Goal: Obtain resource: Download file/media

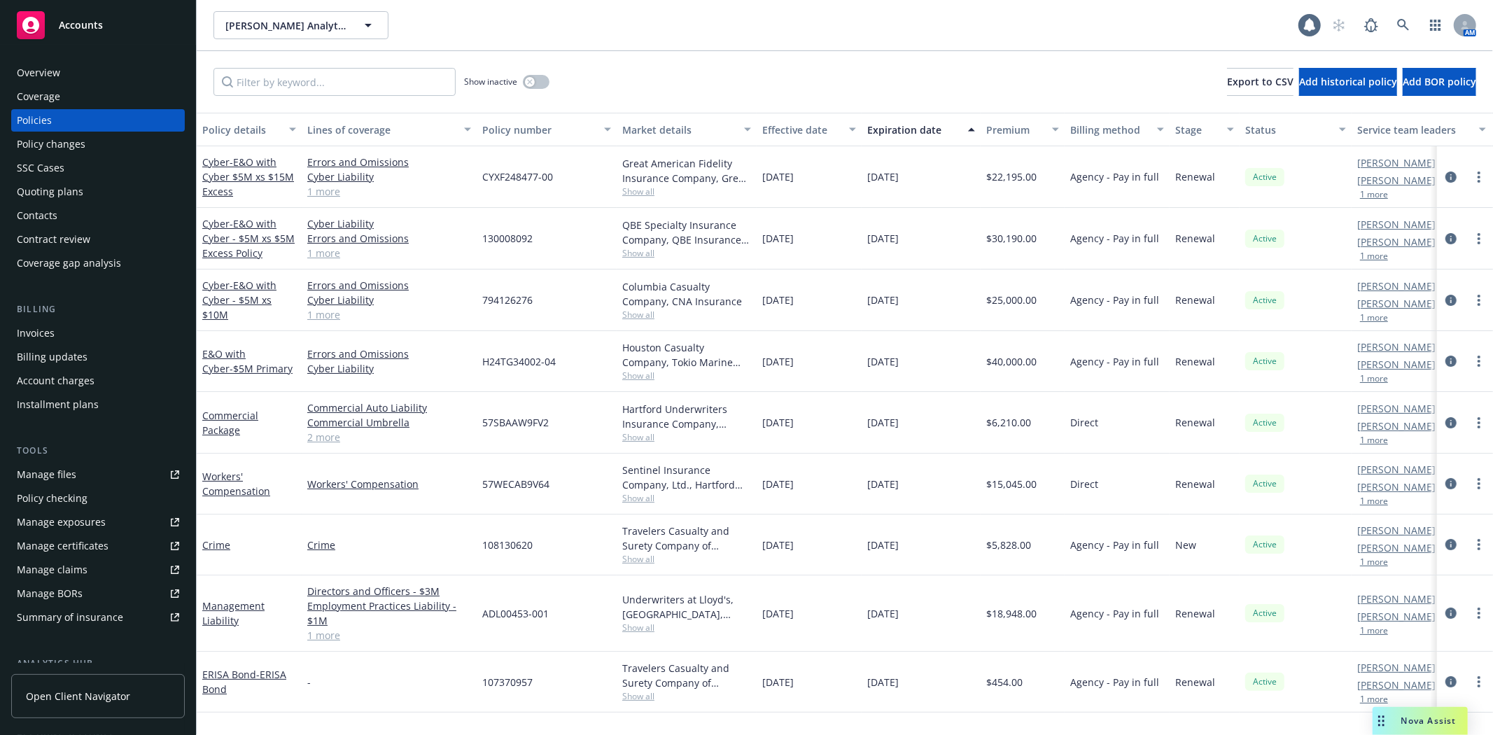
drag, startPoint x: 501, startPoint y: 21, endPoint x: 507, endPoint y: 17, distance: 7.2
click at [502, 21] on div "[PERSON_NAME] Analytics, Inc. [PERSON_NAME] Analytics, Inc." at bounding box center [755, 25] width 1085 height 28
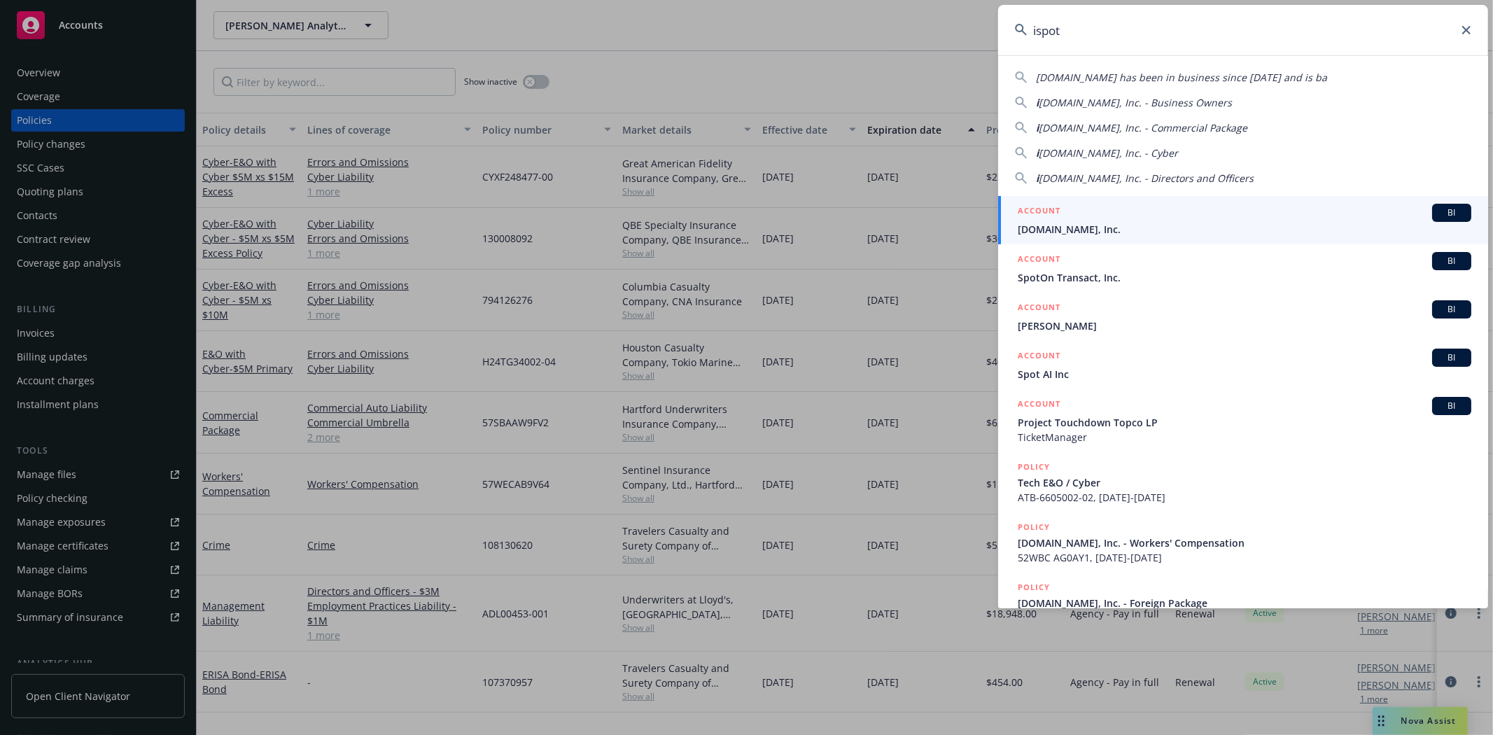
type input "ispot"
click at [1117, 238] on link "ACCOUNT BI iSpot.tv, Inc." at bounding box center [1243, 220] width 490 height 48
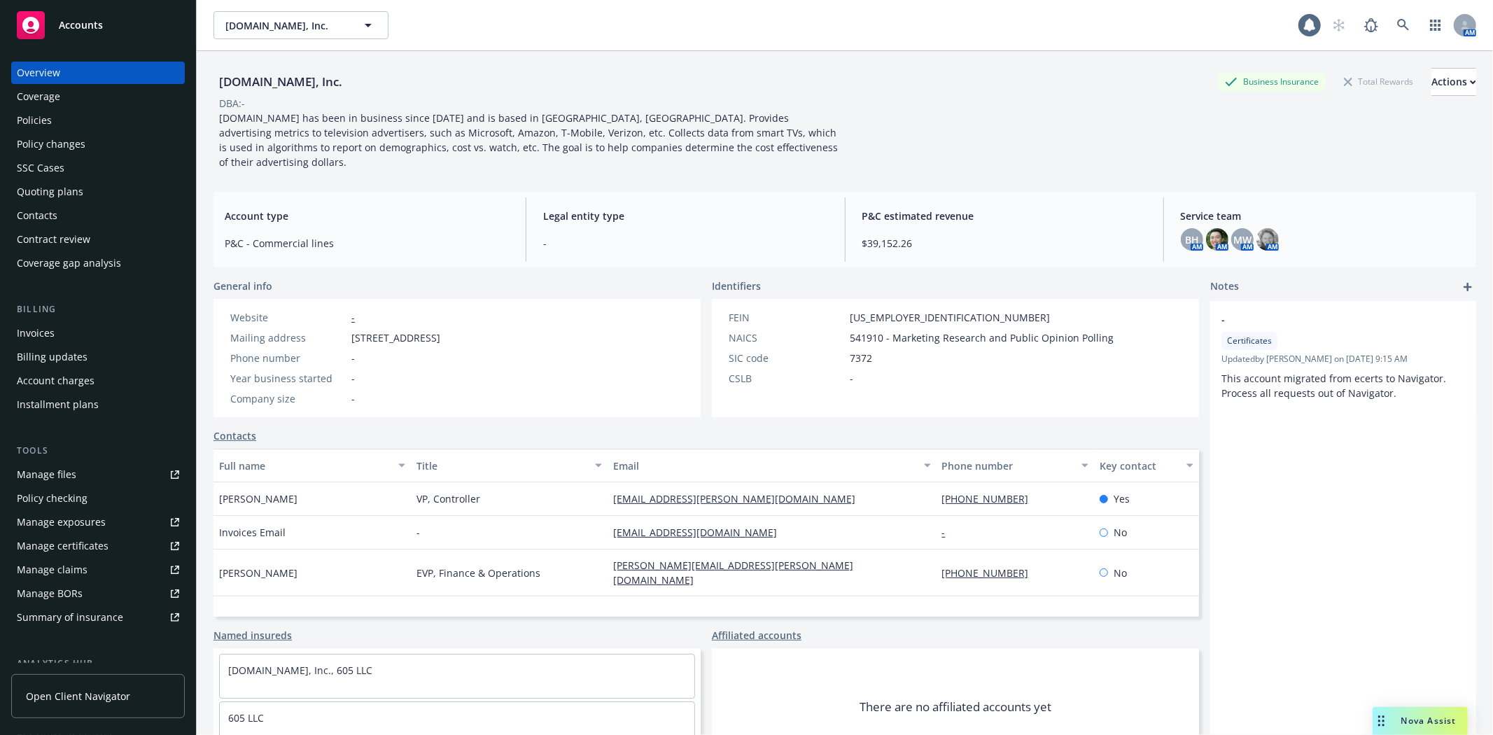
click at [31, 118] on div "Policies" at bounding box center [34, 120] width 35 height 22
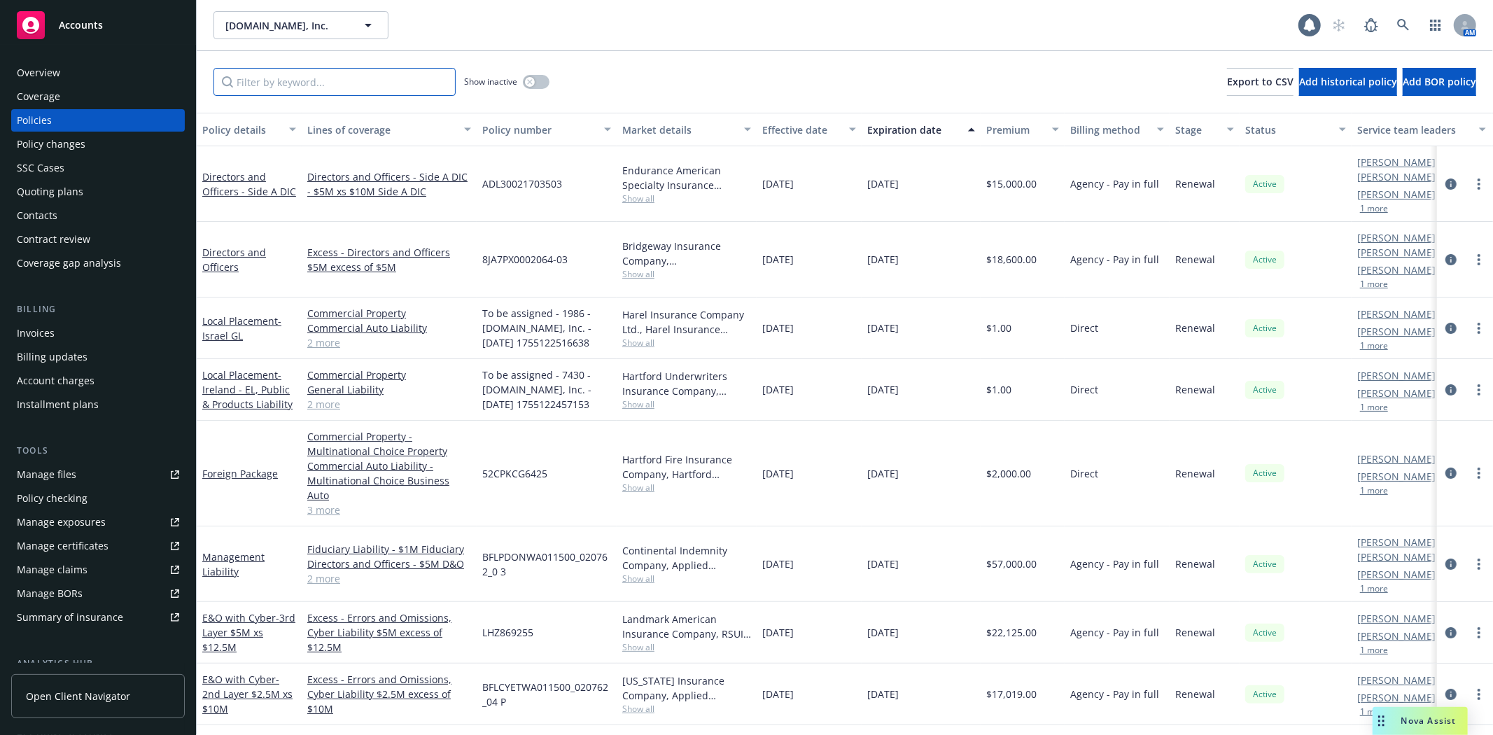
click at [348, 87] on input "Filter by keyword..." at bounding box center [334, 82] width 242 height 28
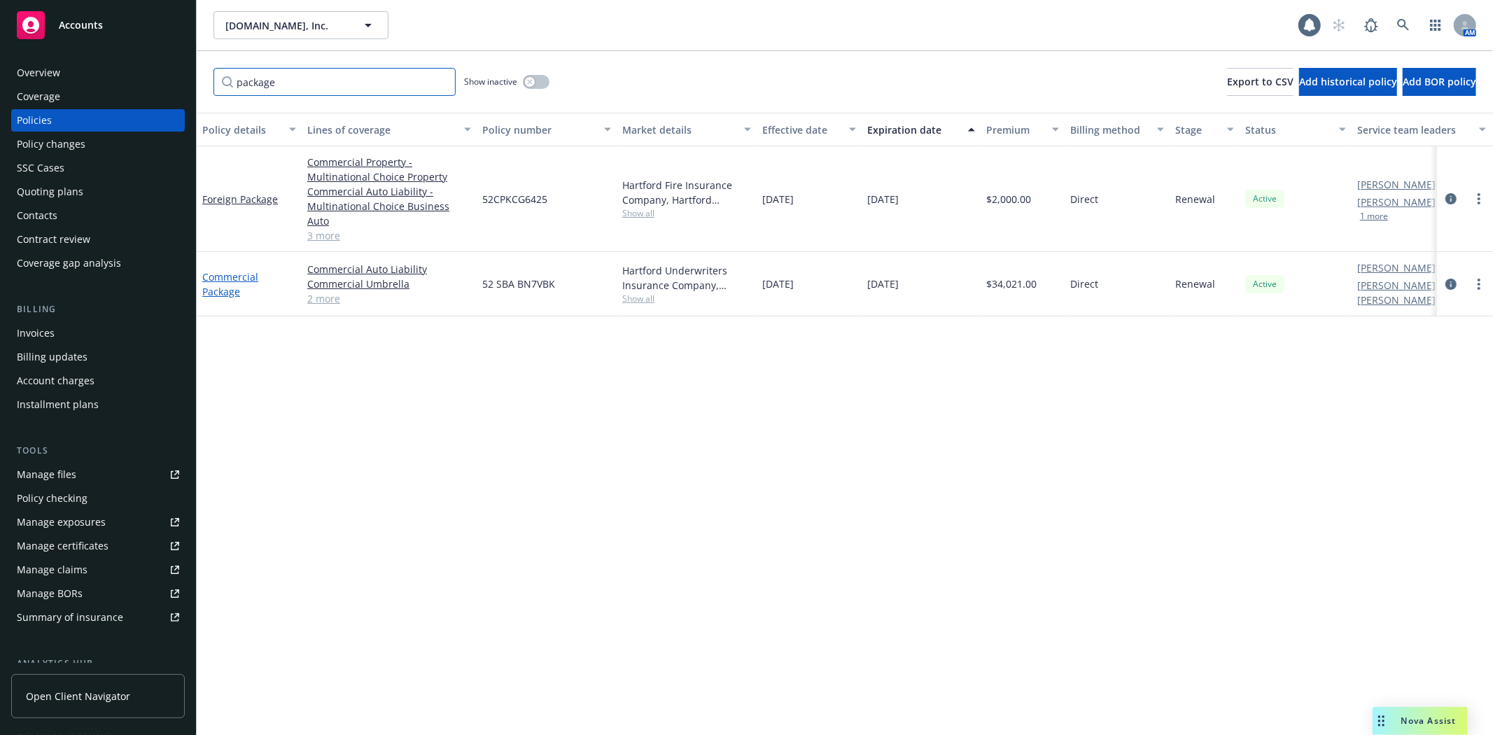
type input "package"
click at [248, 270] on link "Commercial Package" at bounding box center [230, 284] width 56 height 28
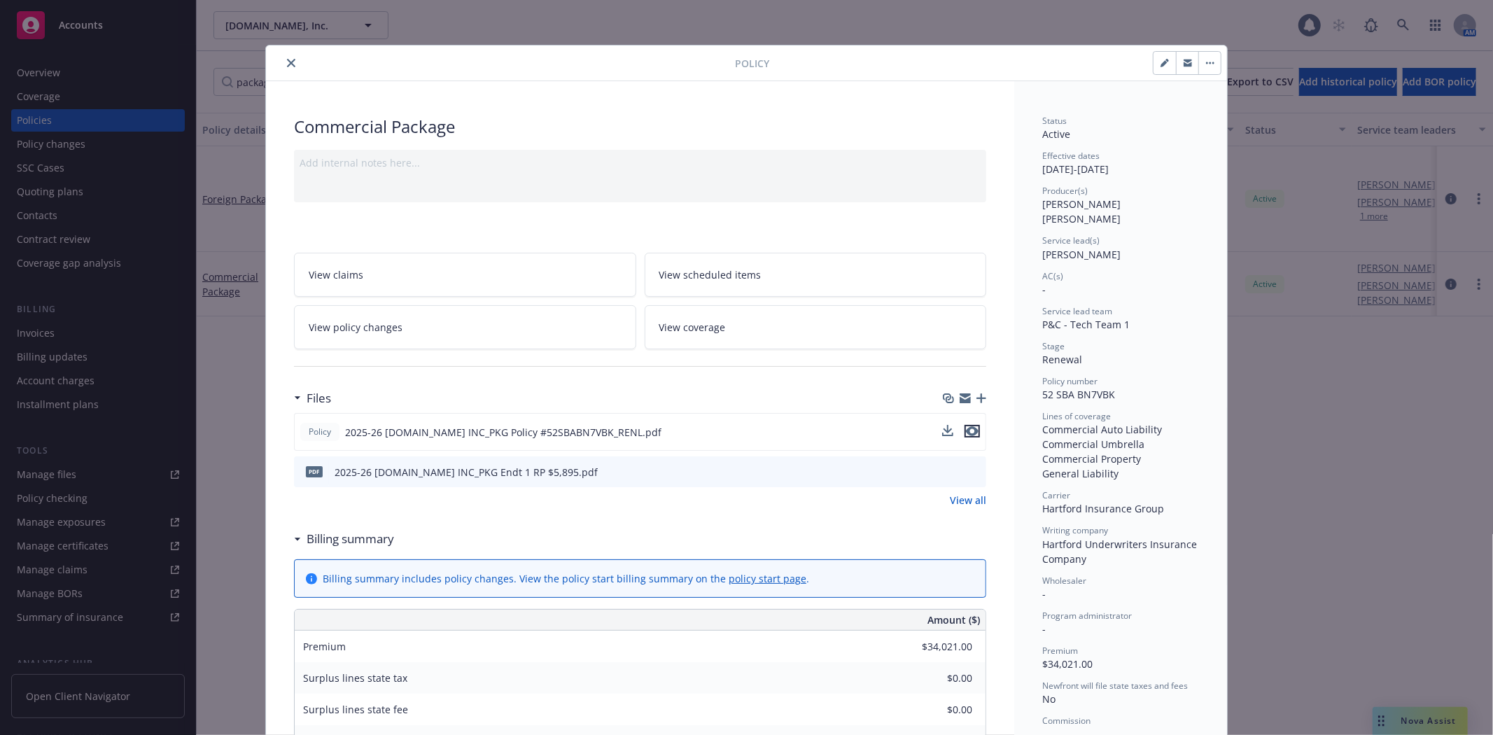
click at [966, 430] on icon "preview file" at bounding box center [972, 431] width 13 height 10
click at [287, 59] on icon "close" at bounding box center [291, 63] width 8 height 8
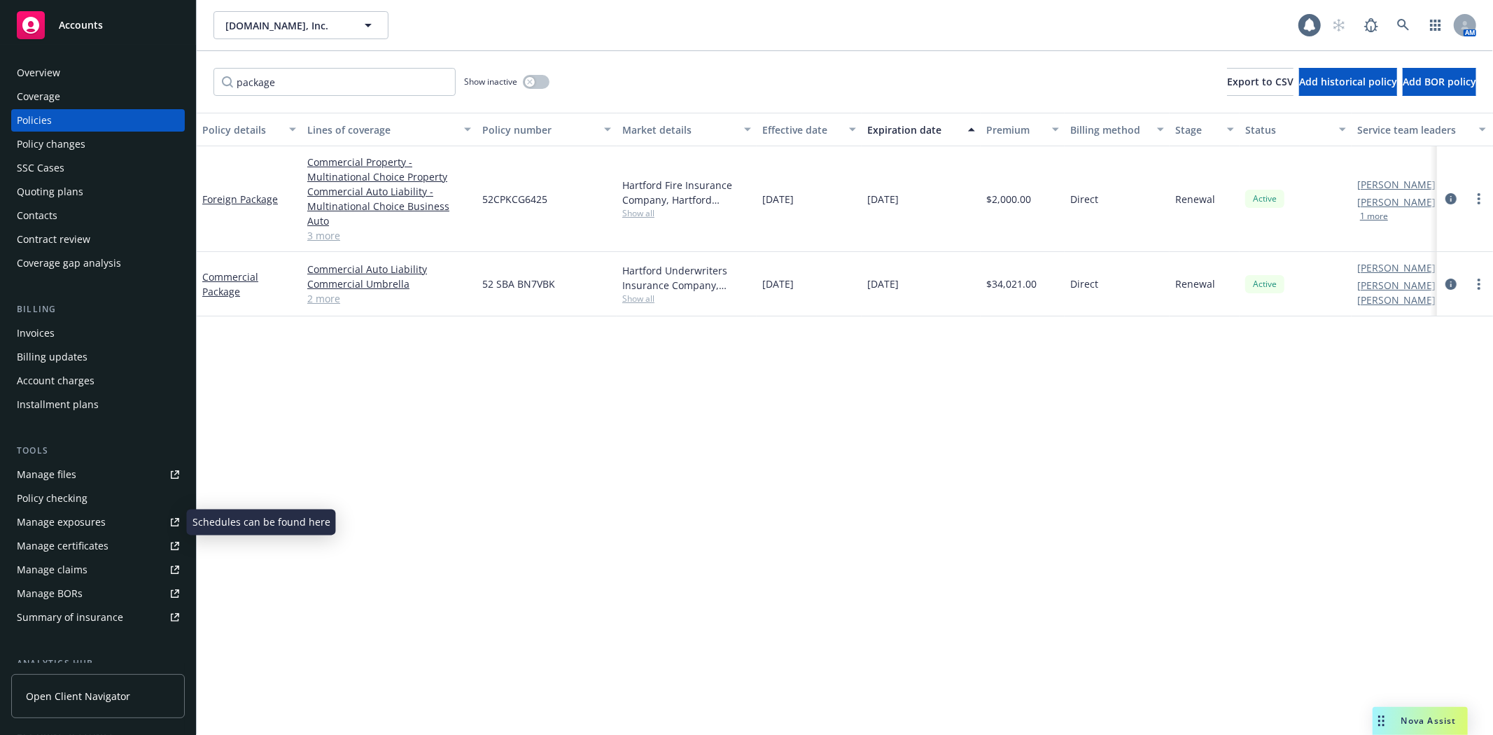
click at [85, 540] on div "Manage certificates" at bounding box center [63, 546] width 92 height 22
click at [73, 552] on div "Manage certificates" at bounding box center [63, 546] width 92 height 22
click at [79, 550] on div "Manage certificates" at bounding box center [63, 546] width 92 height 22
click at [223, 270] on link "Commercial Package" at bounding box center [230, 284] width 56 height 28
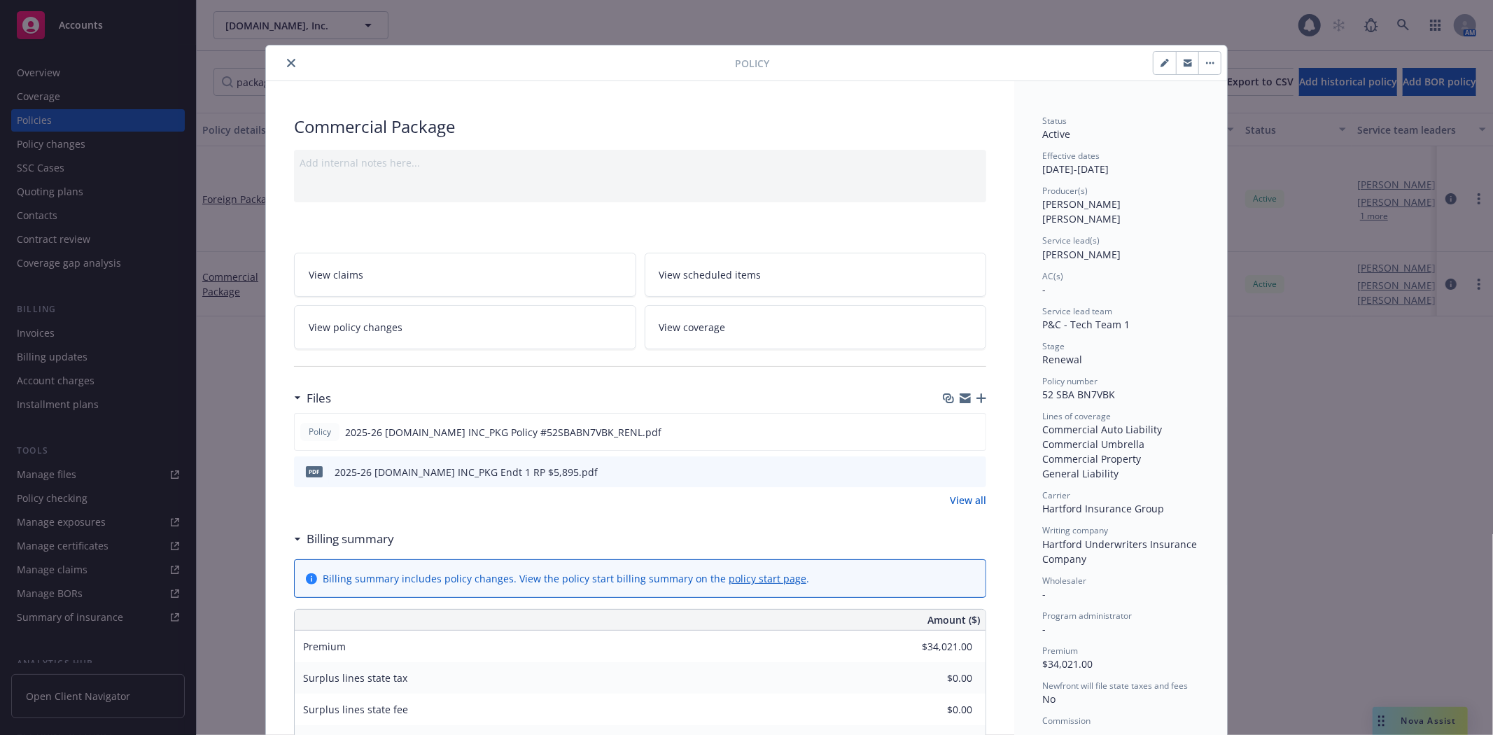
click at [292, 63] on button "close" at bounding box center [291, 63] width 17 height 17
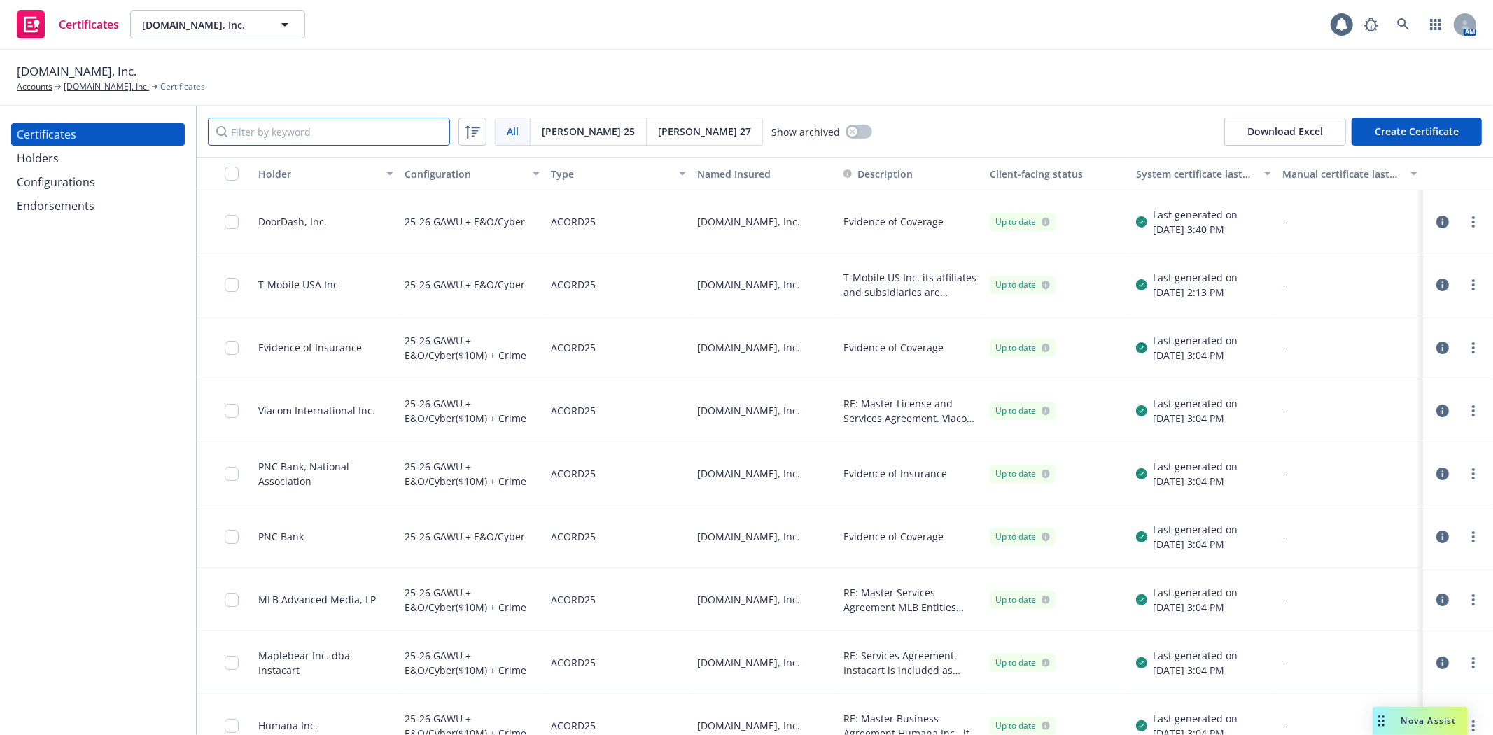
click at [286, 140] on input "Filter by keyword" at bounding box center [329, 132] width 242 height 28
click at [74, 85] on link "[DOMAIN_NAME], Inc." at bounding box center [106, 86] width 85 height 13
click at [346, 140] on input "Filter by keyword" at bounding box center [329, 132] width 242 height 28
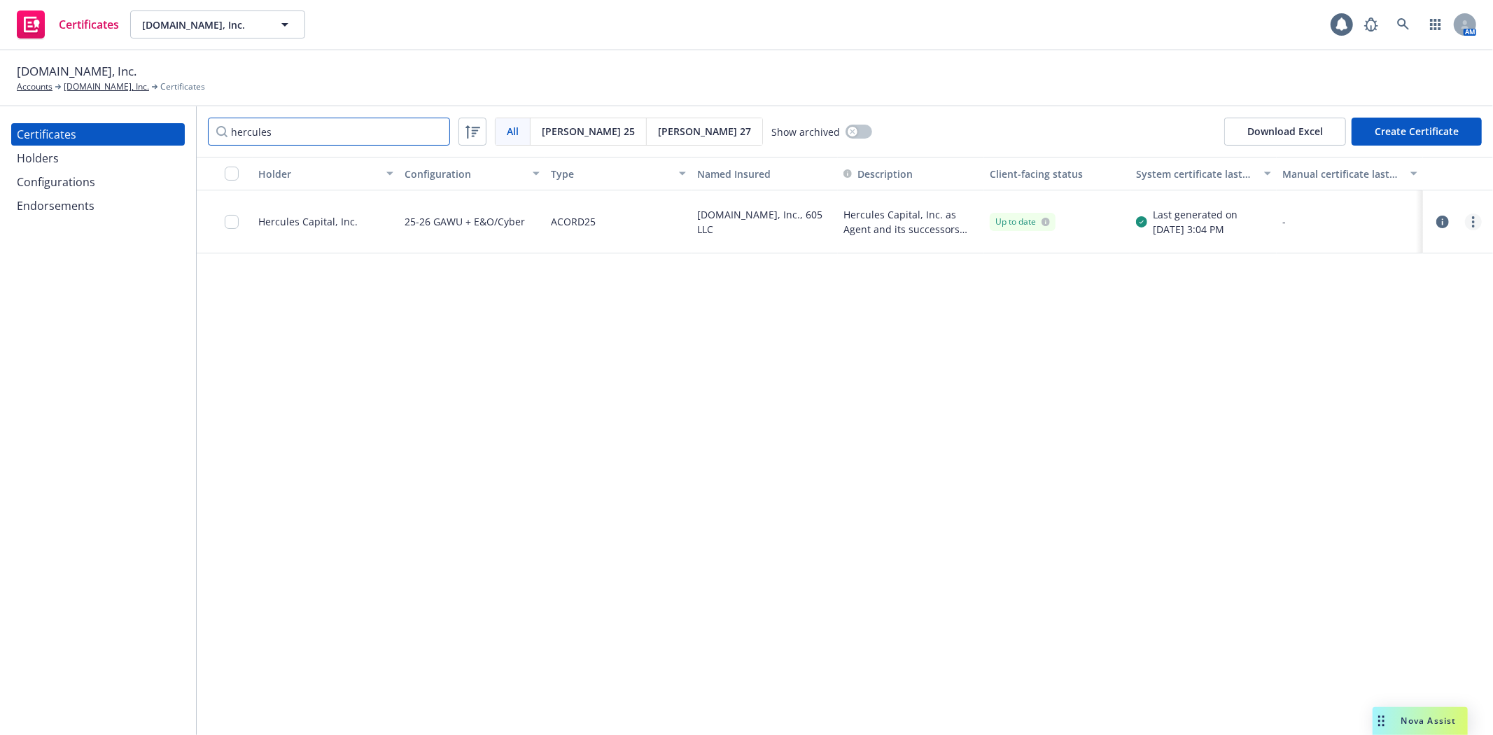
type input "hercules"
click at [1477, 218] on link "more" at bounding box center [1473, 221] width 17 height 17
click at [1372, 471] on link "Preview a new version" at bounding box center [1369, 475] width 224 height 28
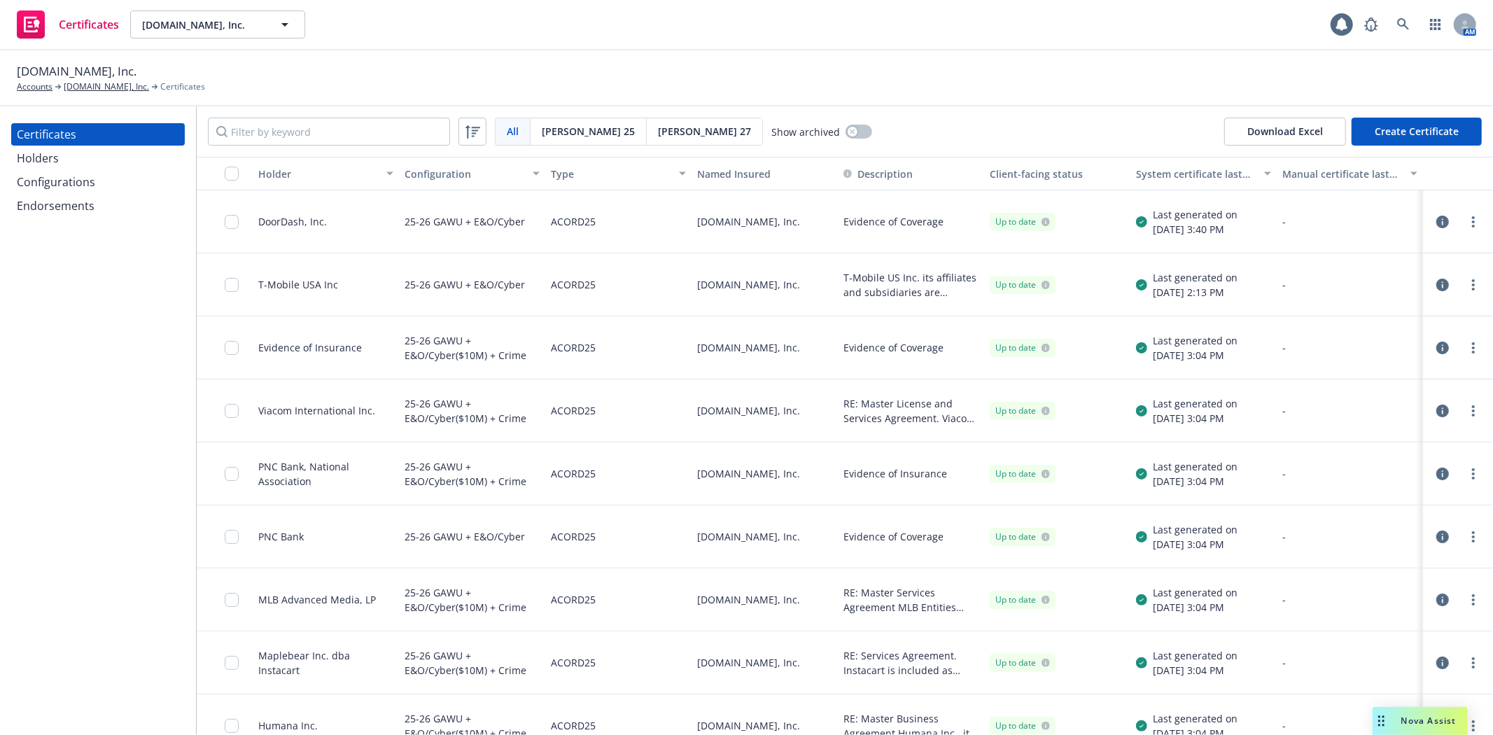
click at [658, 133] on span "[PERSON_NAME] 27" at bounding box center [704, 131] width 93 height 15
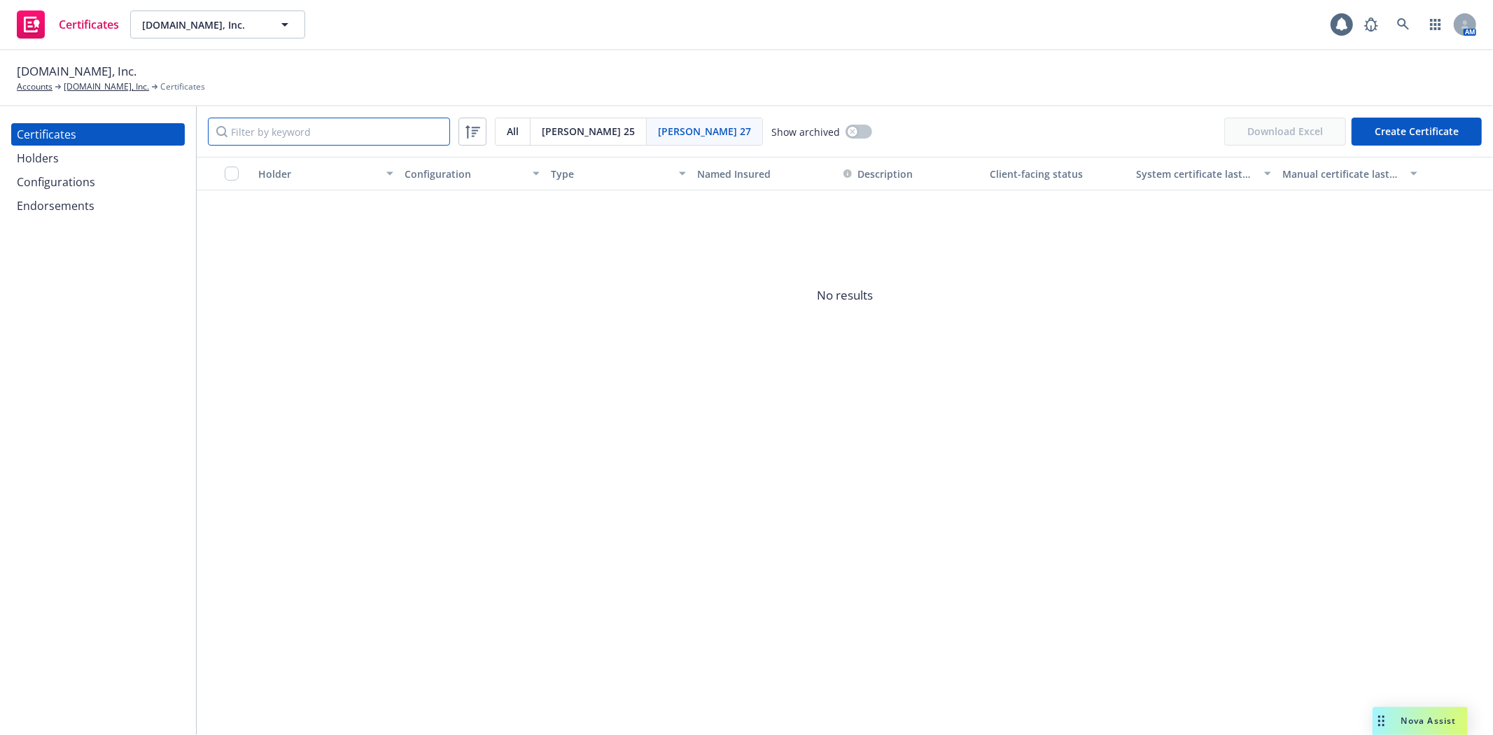
click at [375, 134] on input "Filter by keyword" at bounding box center [329, 132] width 242 height 28
type input "hercules"
click at [80, 162] on div "Holders" at bounding box center [98, 158] width 162 height 22
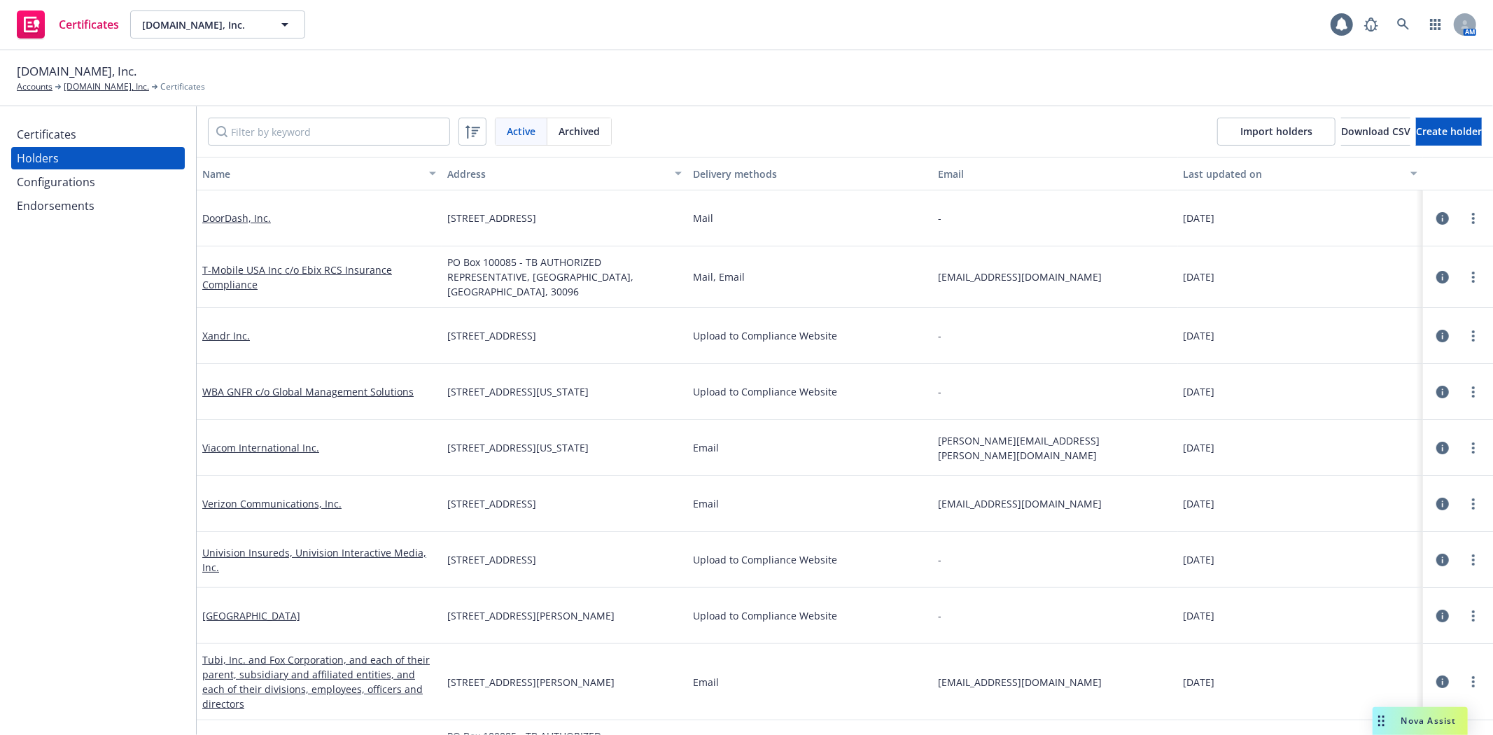
click at [92, 135] on div "Certificates" at bounding box center [98, 134] width 162 height 22
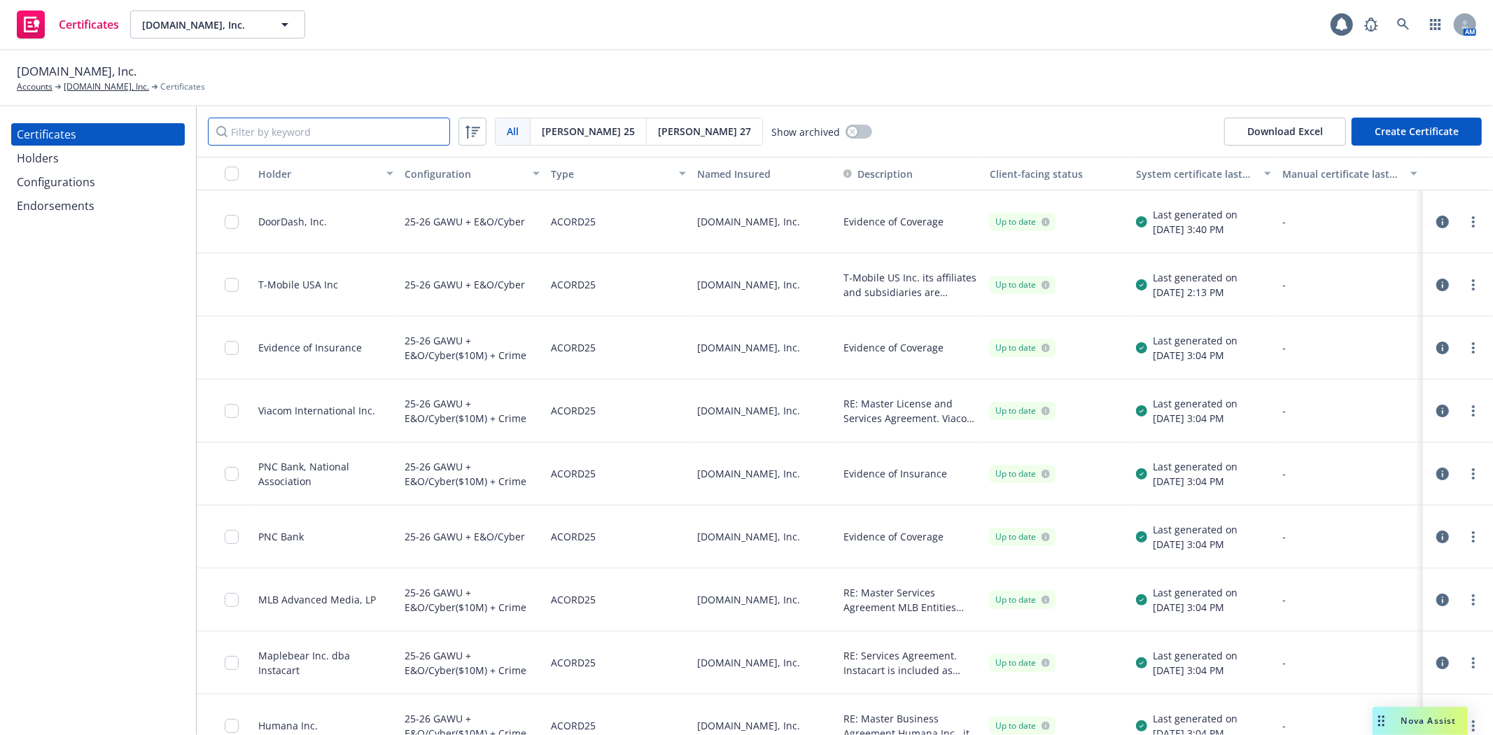
click at [329, 140] on input "Filter by keyword" at bounding box center [329, 132] width 242 height 28
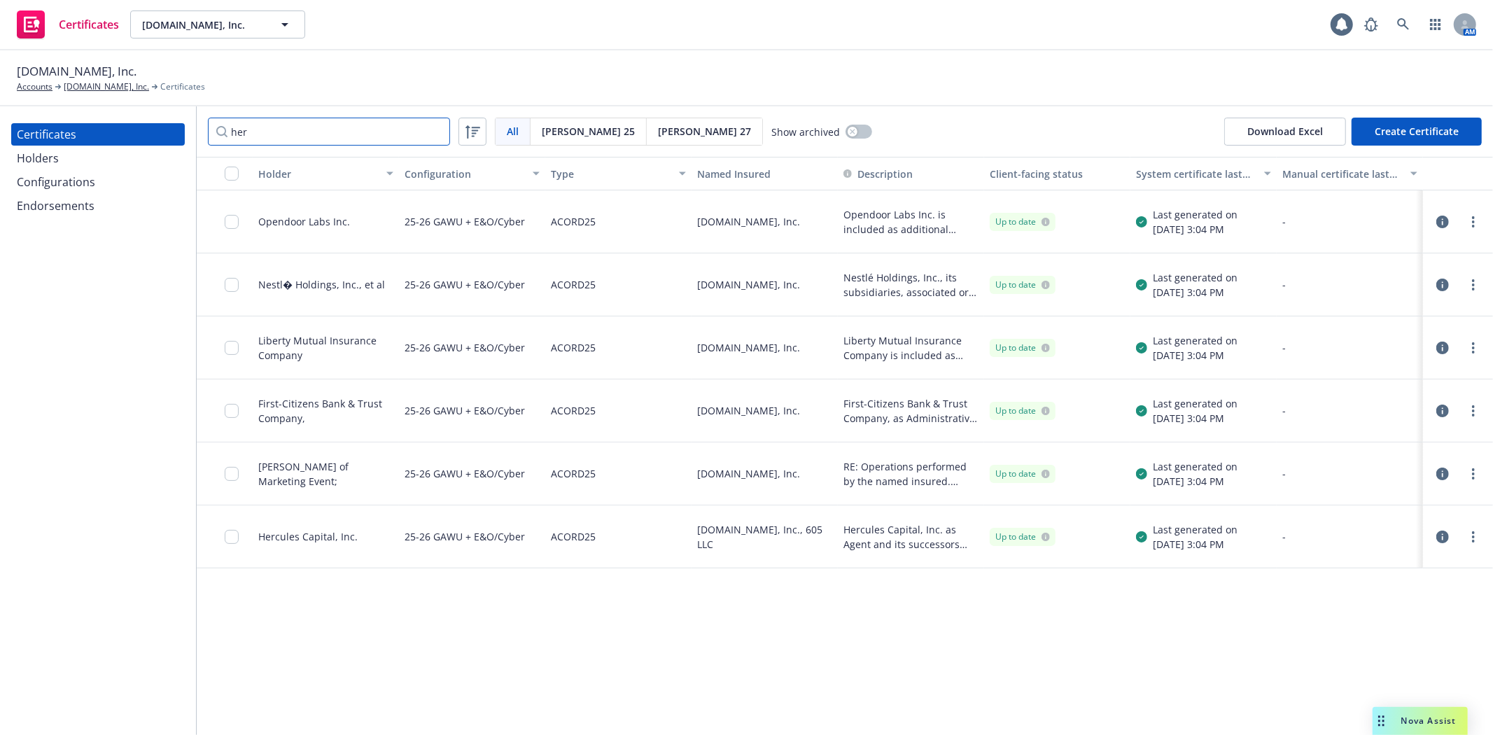
type input "her"
click at [455, 533] on div "25-26 GAWU + E&O/Cyber" at bounding box center [465, 536] width 120 height 45
click at [595, 535] on div "ACORD25" at bounding box center [573, 536] width 45 height 45
click at [1470, 543] on link "more" at bounding box center [1473, 536] width 17 height 17
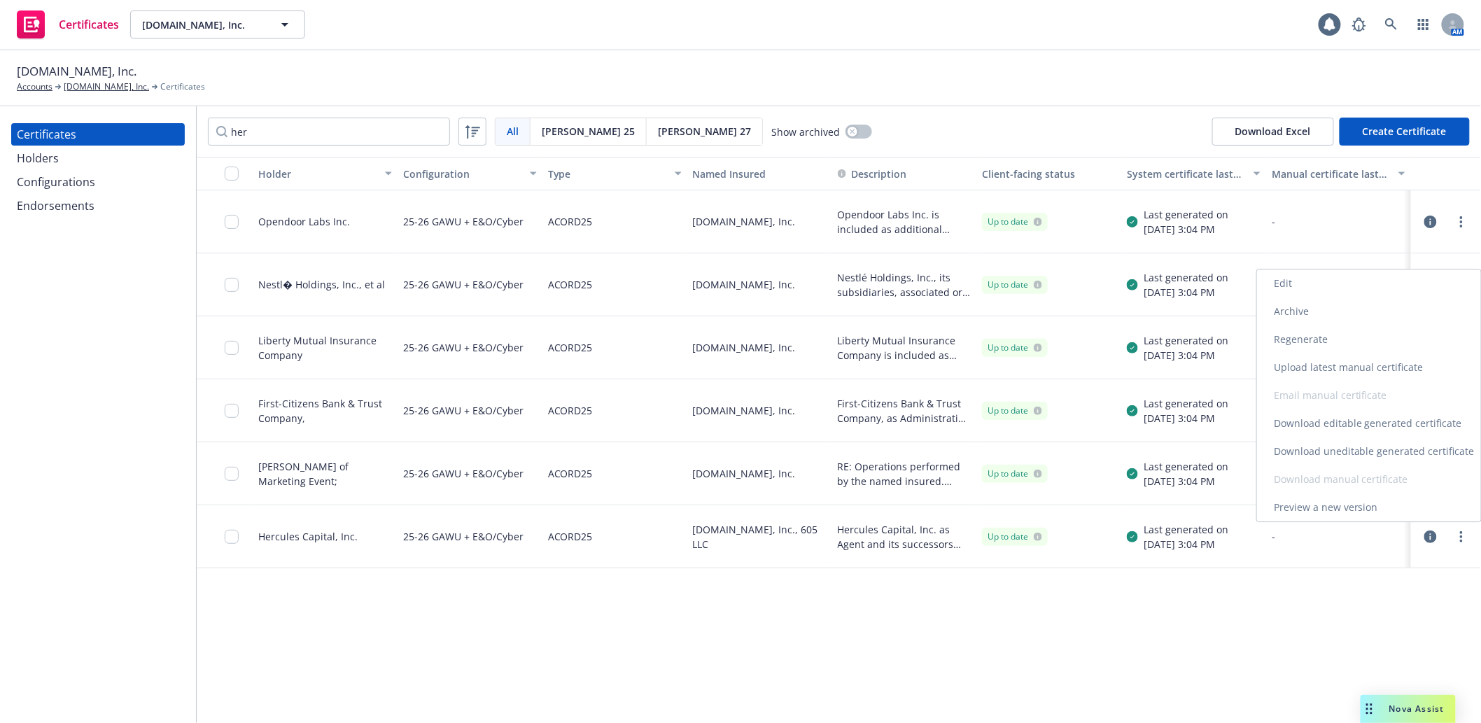
click at [1352, 449] on link "Download uneditable generated certificate" at bounding box center [1369, 451] width 224 height 28
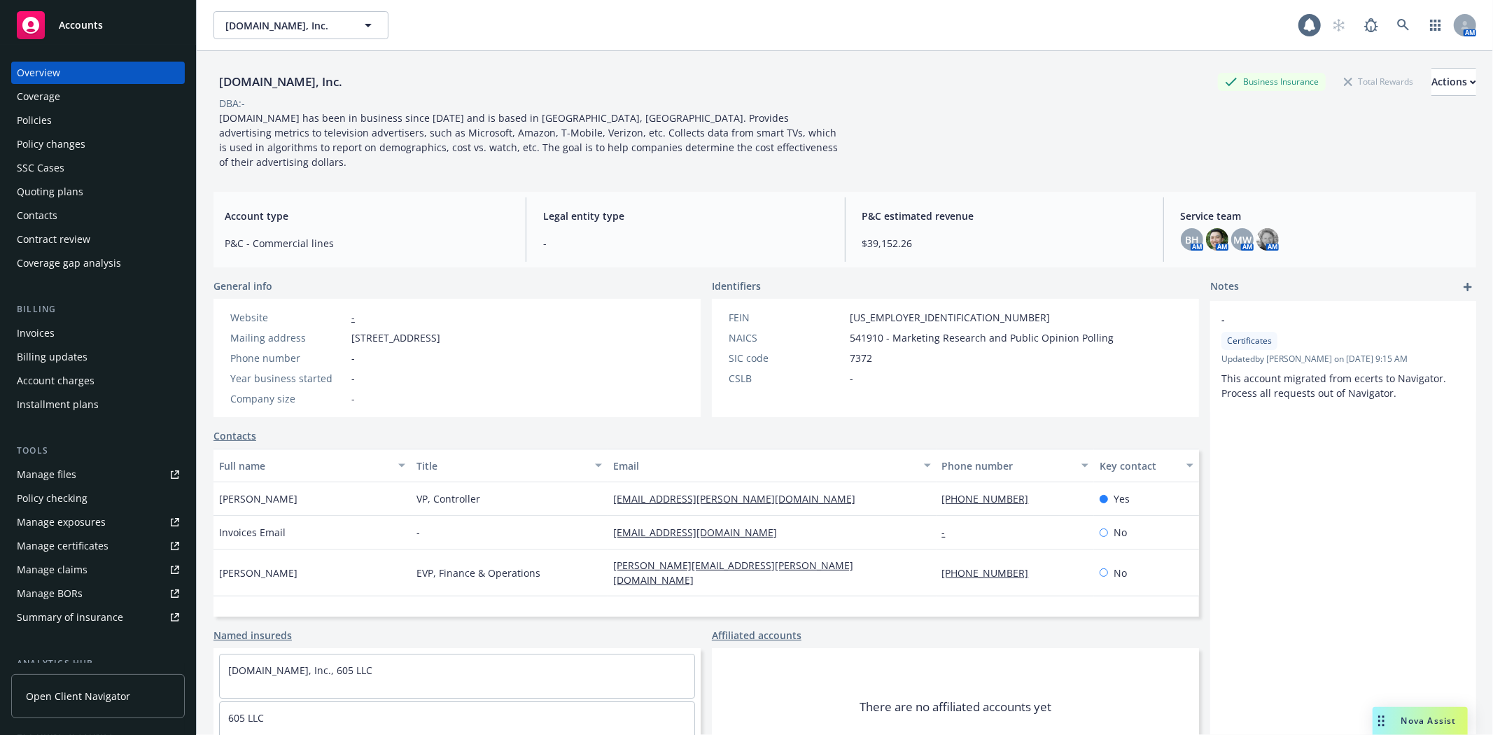
click at [69, 471] on div "Manage files" at bounding box center [46, 474] width 59 height 22
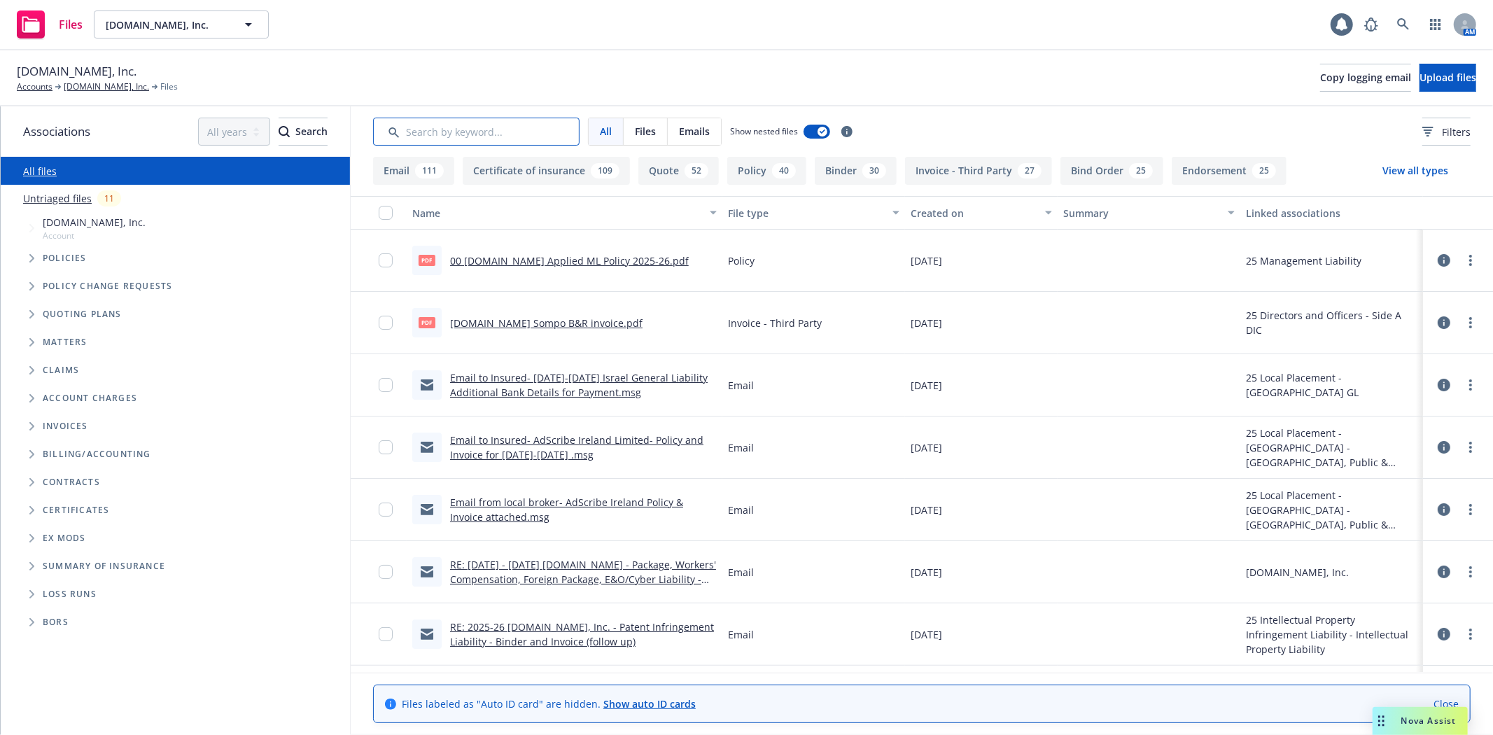
click at [441, 134] on input "Search by keyword..." at bounding box center [476, 132] width 206 height 28
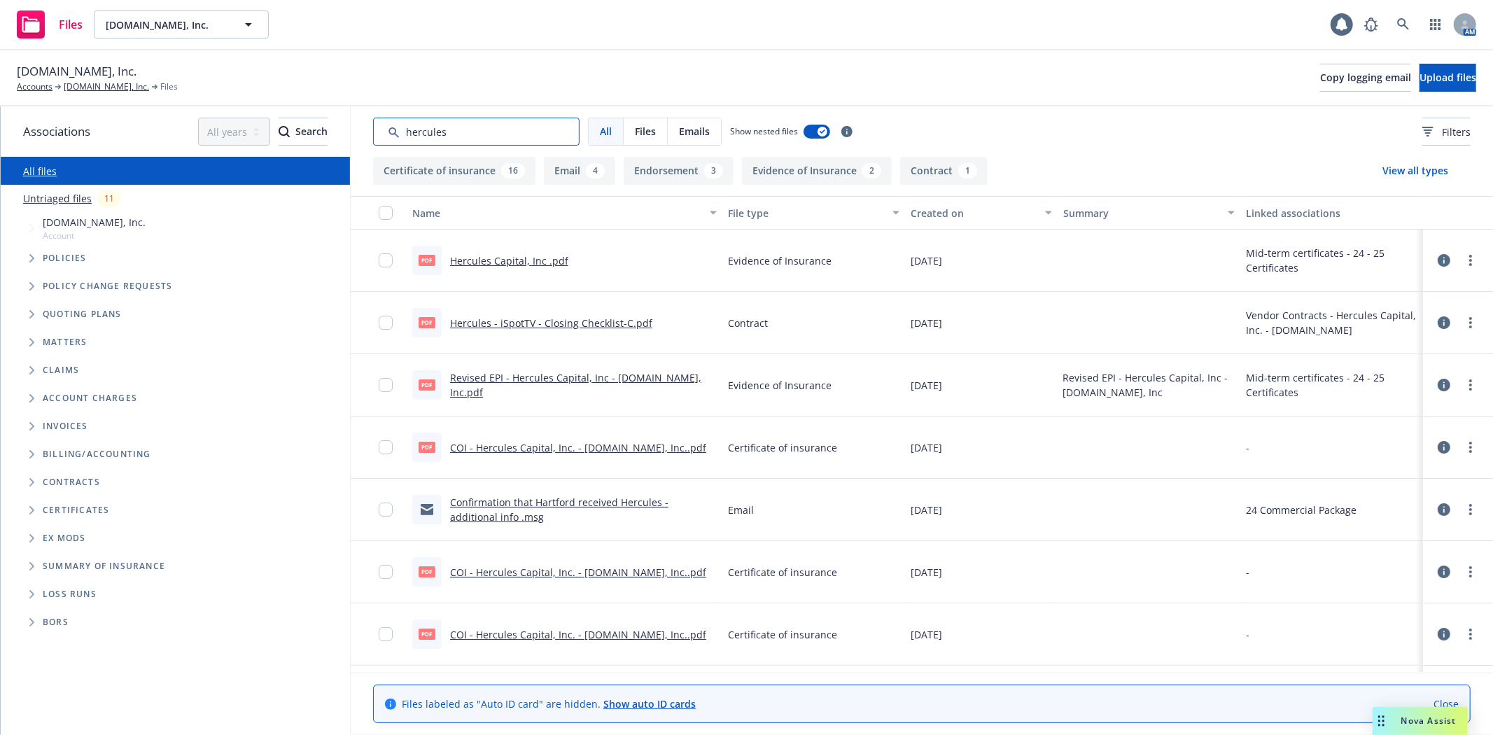
type input "hercules"
click at [580, 387] on link "Revised EPI - Hercules Capital, Inc - [DOMAIN_NAME], Inc.pdf" at bounding box center [575, 385] width 251 height 28
click at [1462, 381] on link "more" at bounding box center [1470, 385] width 17 height 17
click at [1412, 441] on link "Download" at bounding box center [1396, 442] width 139 height 28
